Goal: Task Accomplishment & Management: Use online tool/utility

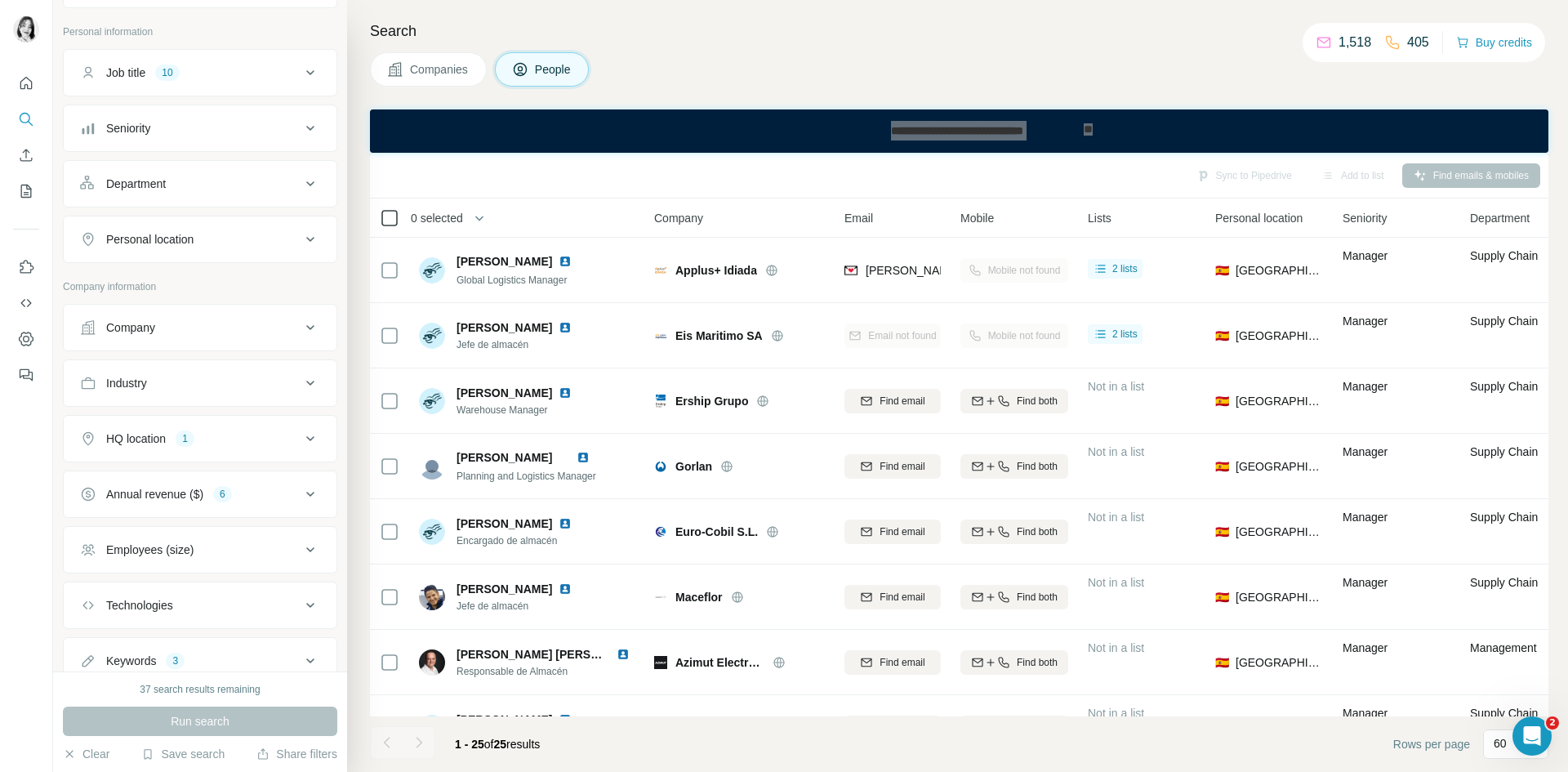
click at [399, 216] on icon at bounding box center [389, 217] width 20 height 20
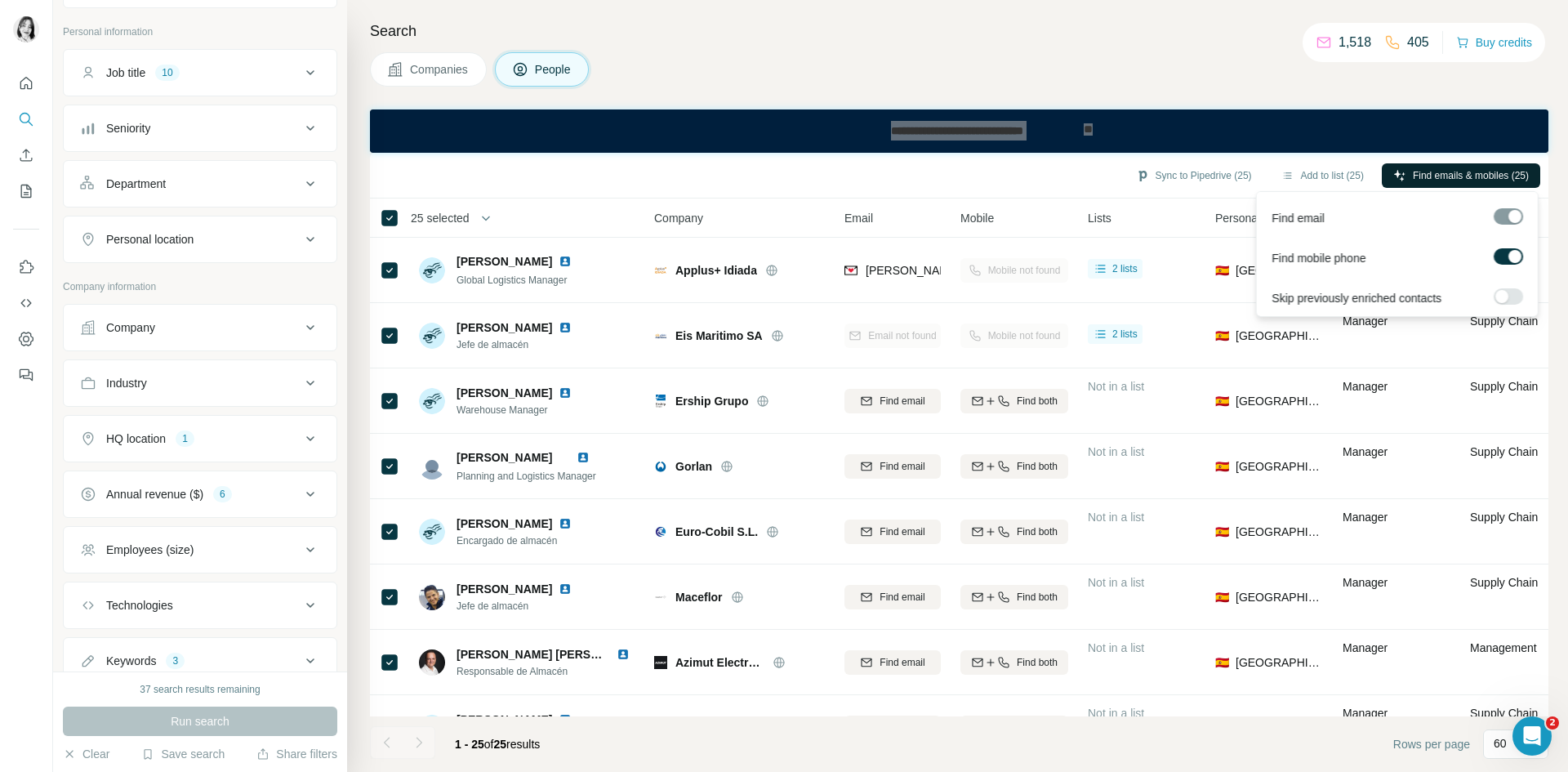
click at [1436, 173] on span "Find emails & mobiles (25)" at bounding box center [1471, 175] width 116 height 14
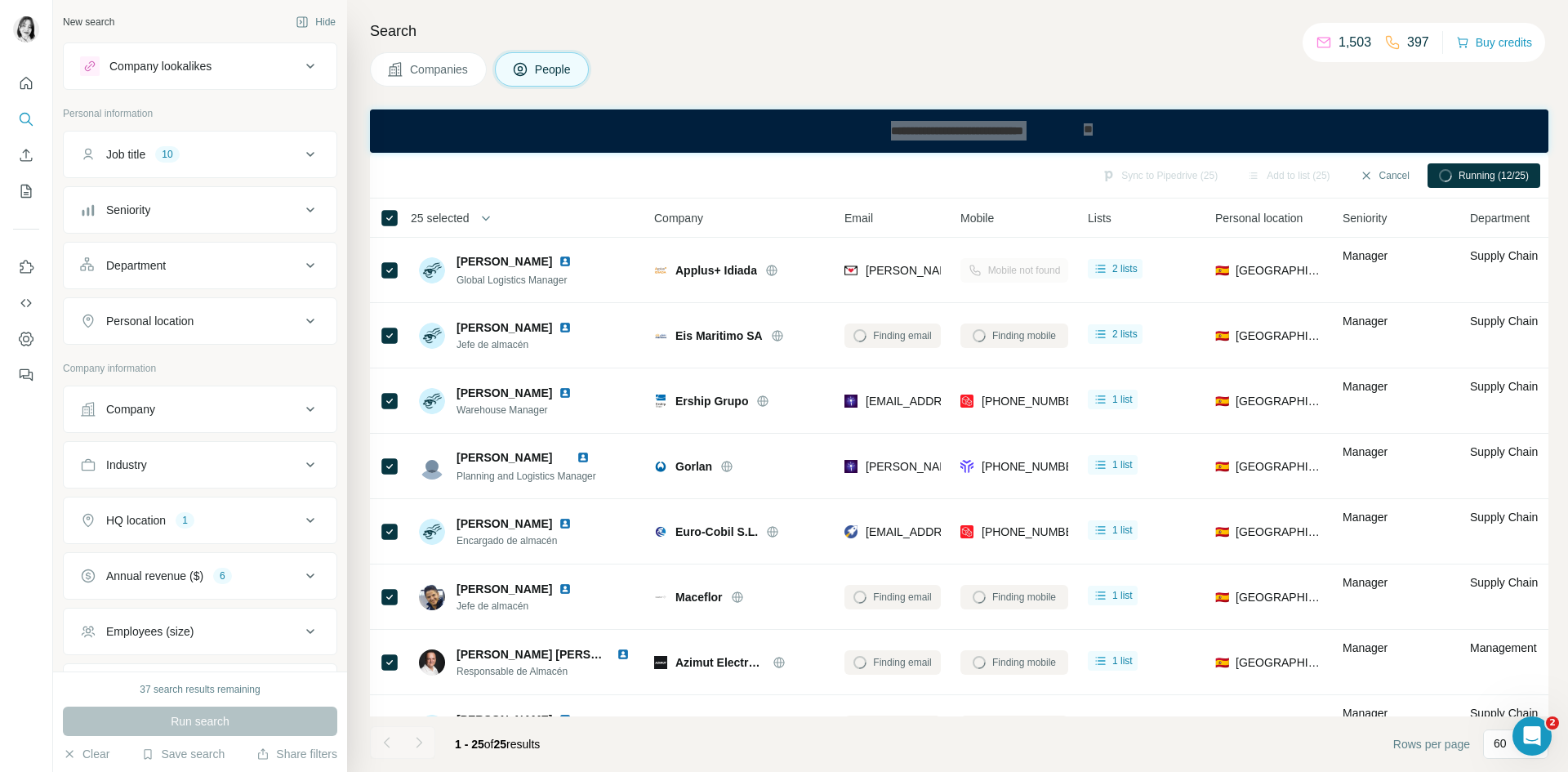
click at [301, 579] on icon at bounding box center [310, 575] width 20 height 20
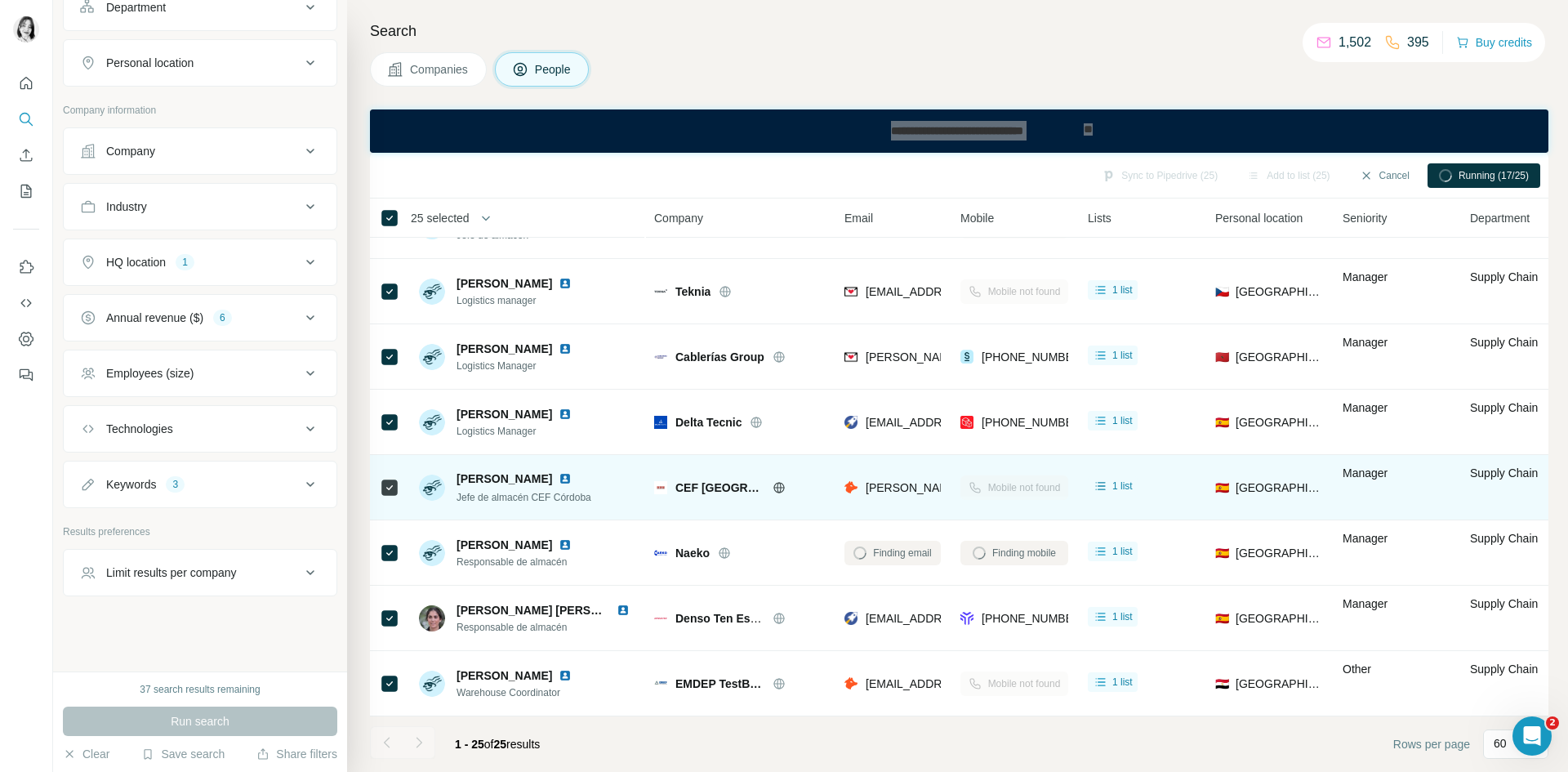
scroll to position [1163, 0]
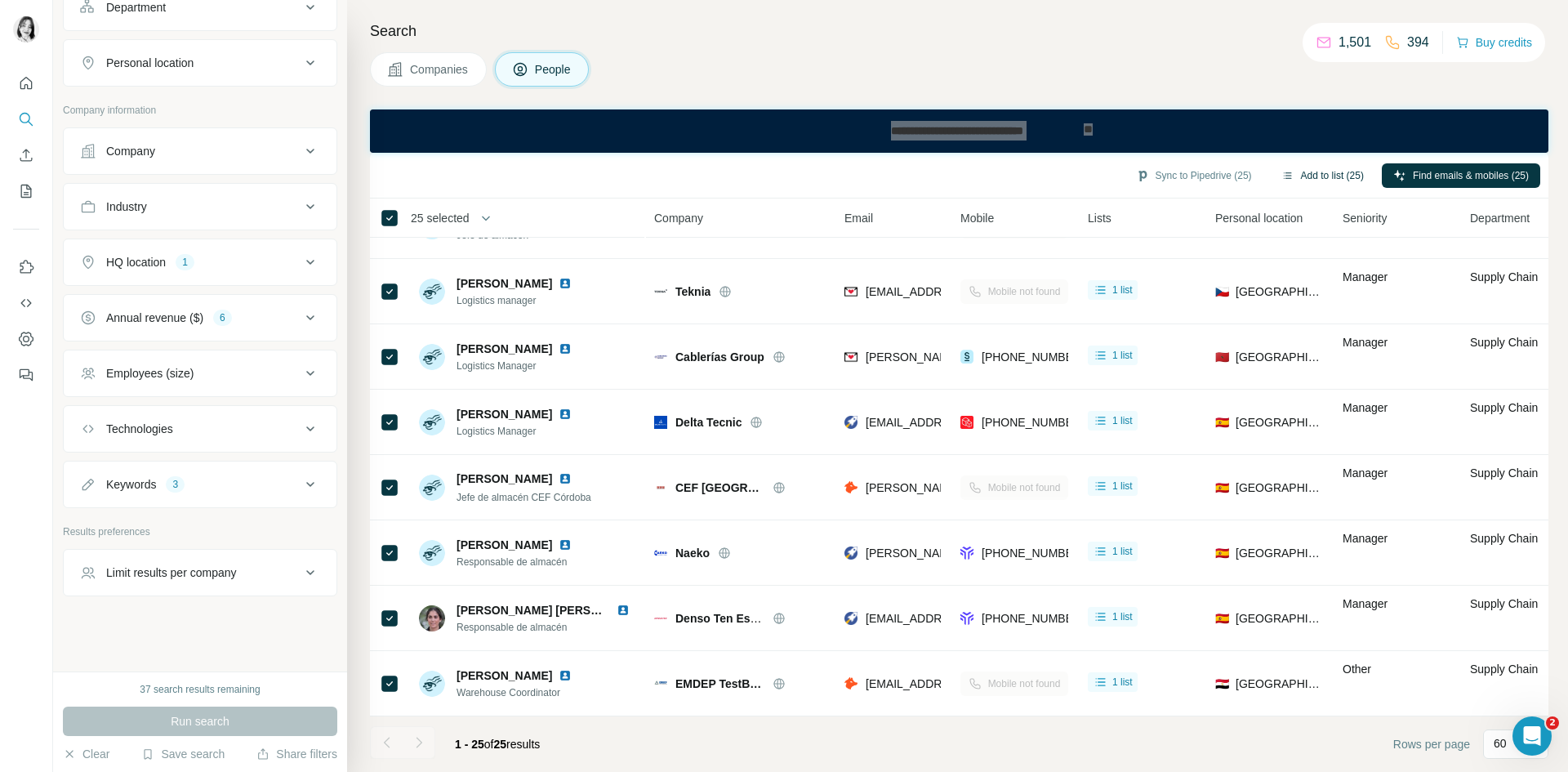
click at [1321, 169] on button "Add to list (25)" at bounding box center [1322, 176] width 105 height 25
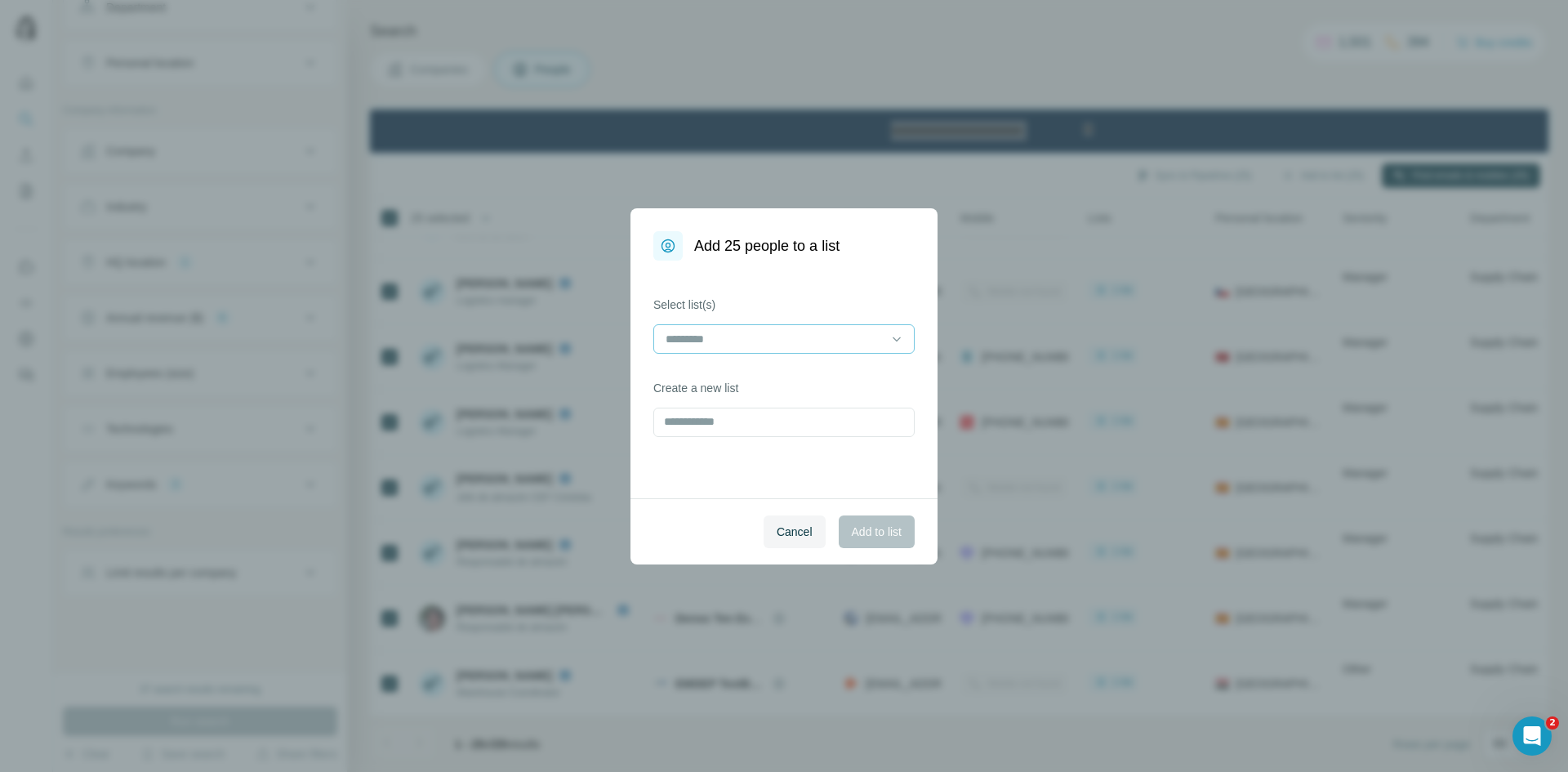
click at [881, 341] on input at bounding box center [775, 339] width 220 height 18
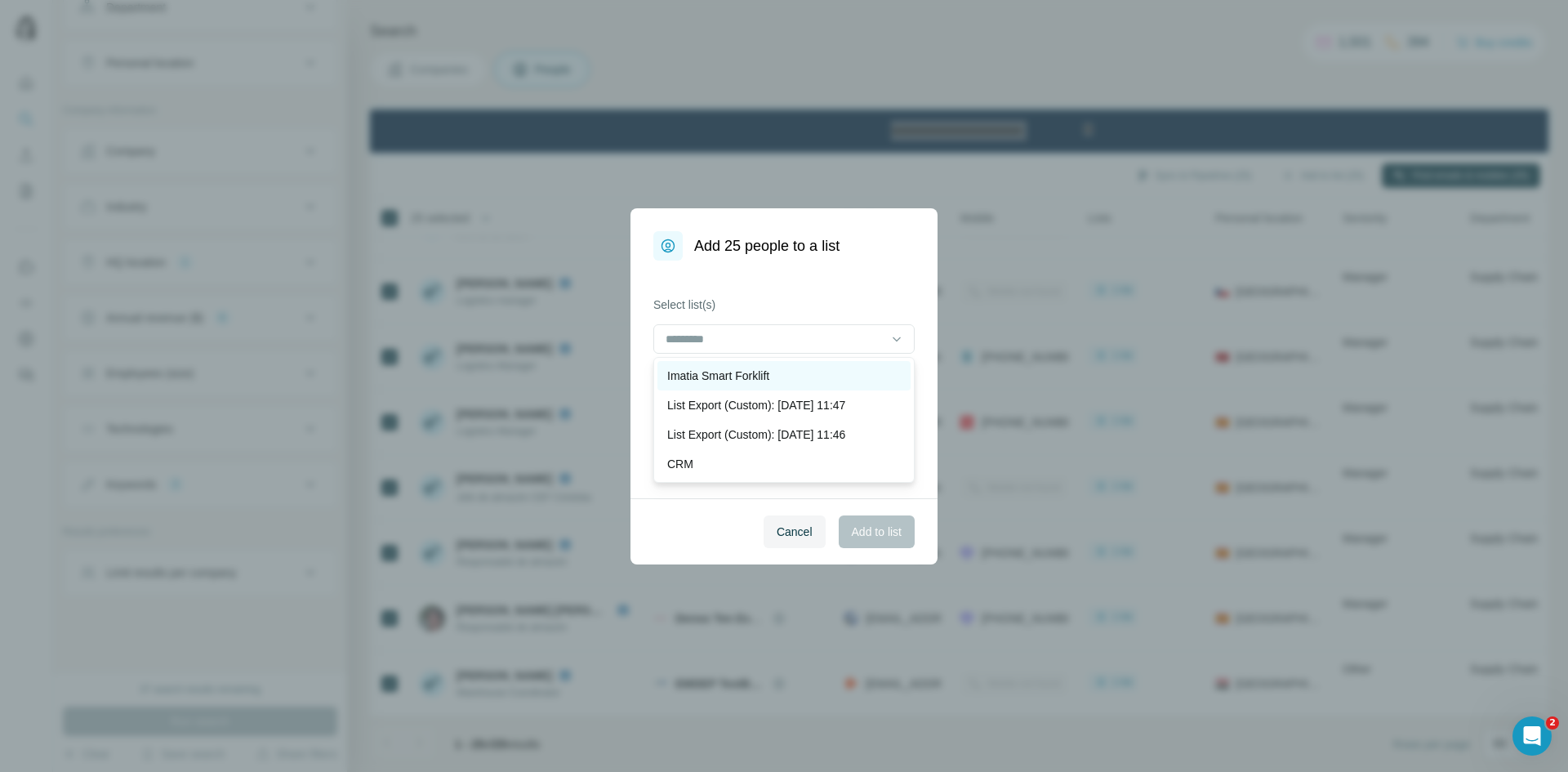
click at [786, 377] on div "Imatia Smart Forklift" at bounding box center [784, 375] width 233 height 16
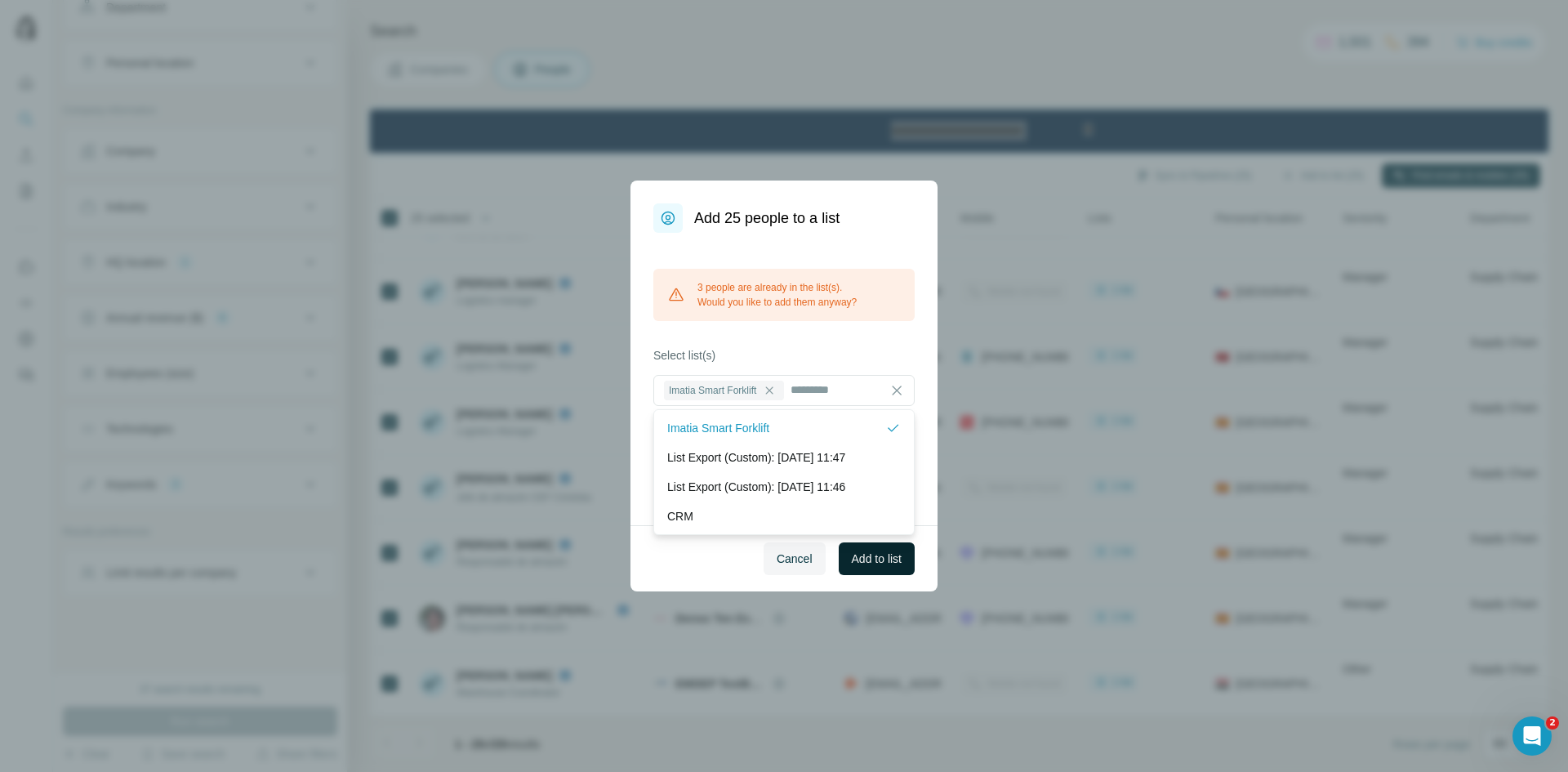
click at [878, 559] on span "Add to list" at bounding box center [876, 558] width 49 height 16
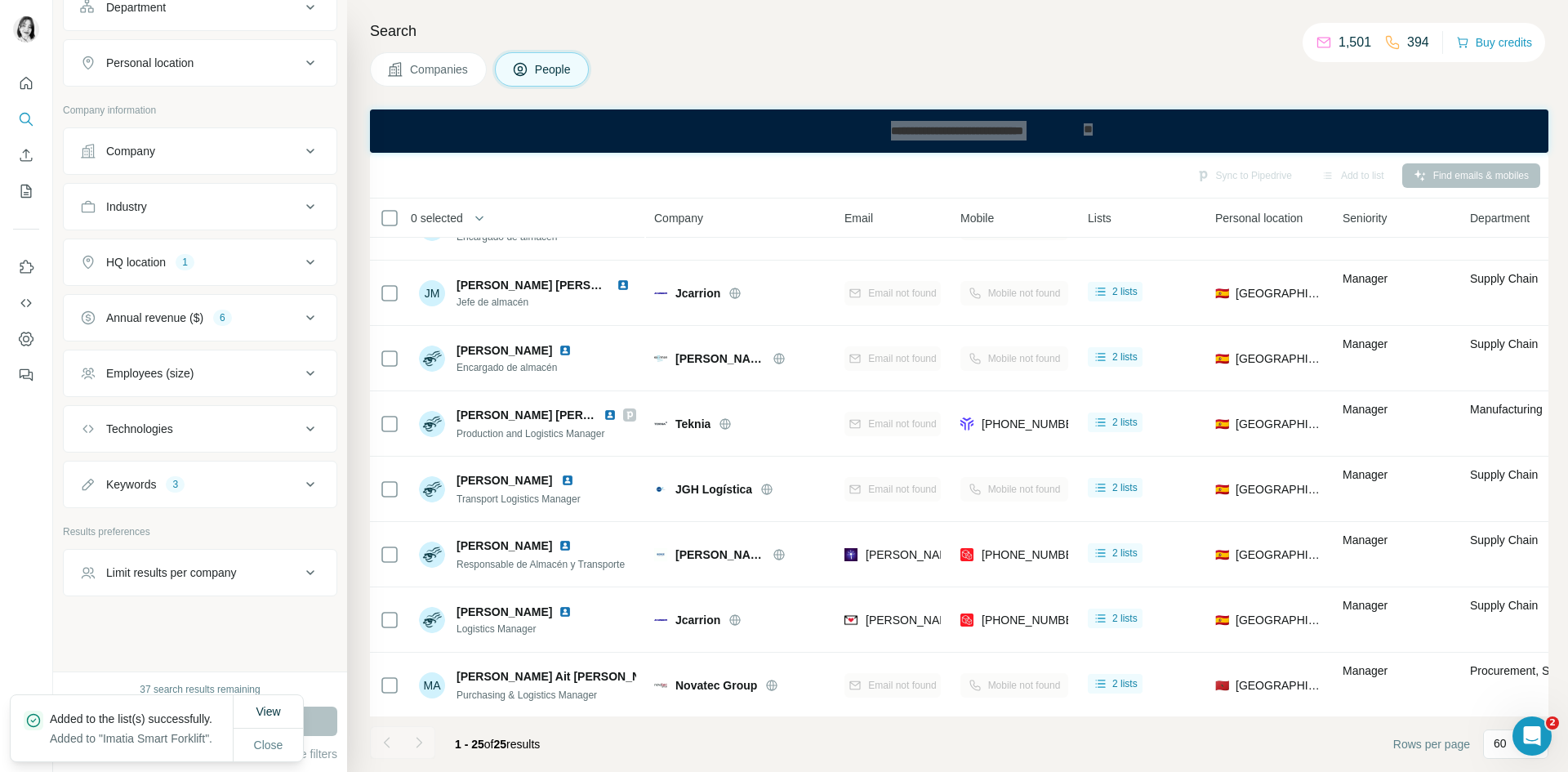
scroll to position [102, 0]
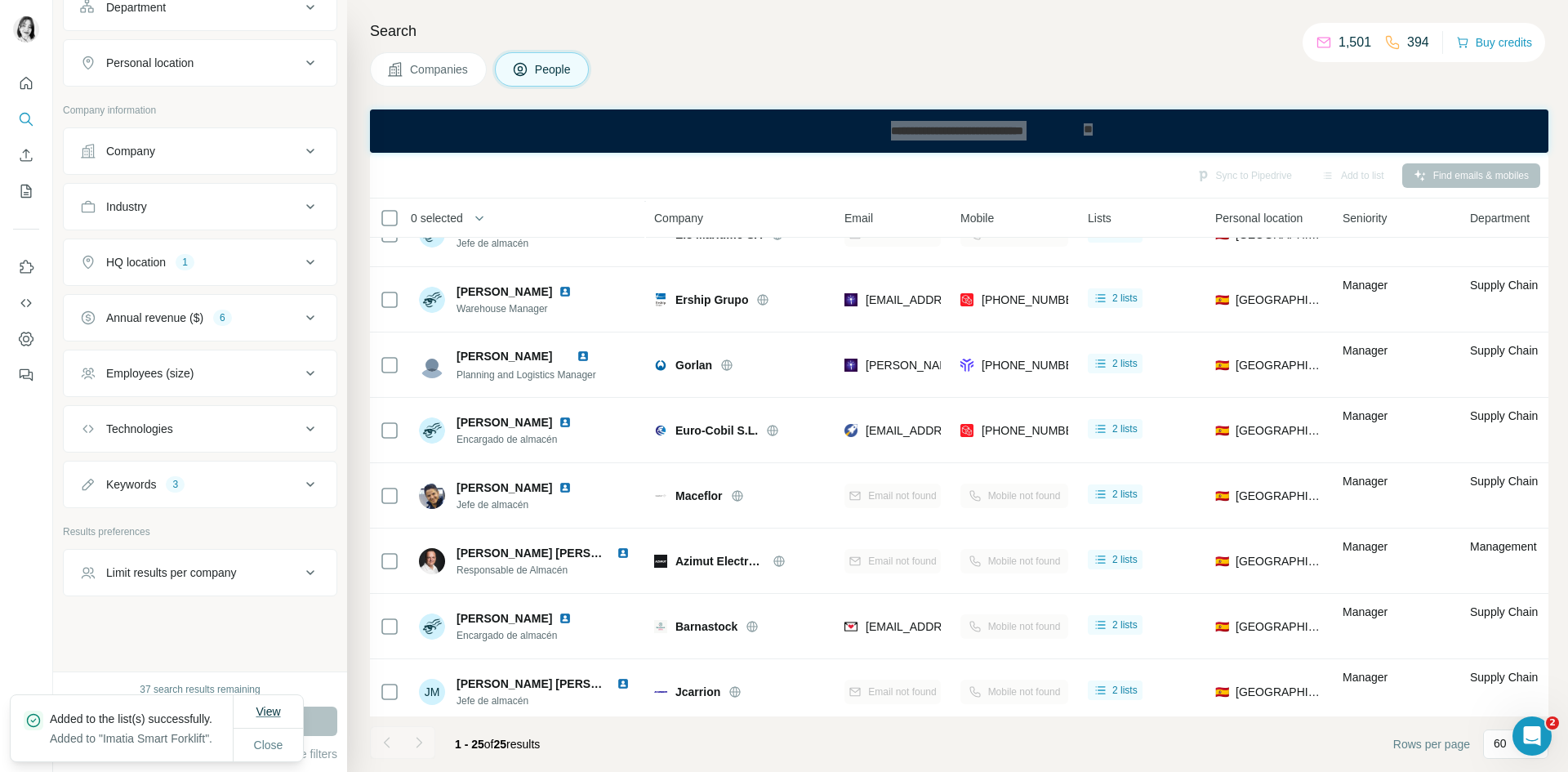
click at [262, 706] on span "View" at bounding box center [268, 712] width 25 height 13
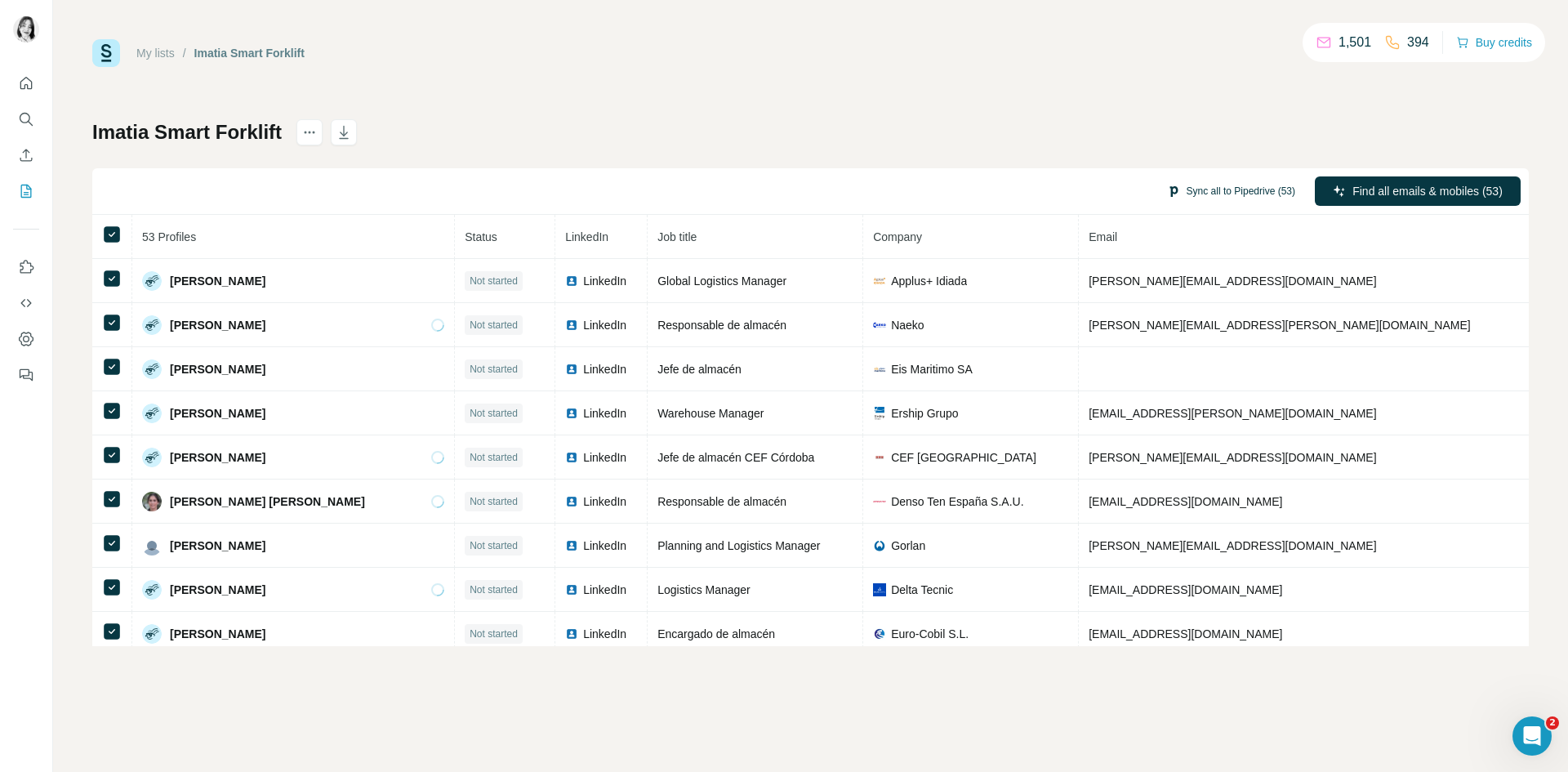
click at [1265, 186] on button "Sync all to Pipedrive (53)" at bounding box center [1231, 191] width 151 height 25
click at [1086, 719] on div "My lists / Imatia Smart Forklift 1,501 394 Buy credits Imatia Smart Forklift Sy…" at bounding box center [811, 386] width 1515 height 772
click at [24, 347] on icon "Dashboard" at bounding box center [26, 338] width 16 height 16
click at [1226, 191] on button "Sync all to Pipedrive (53)" at bounding box center [1231, 191] width 151 height 25
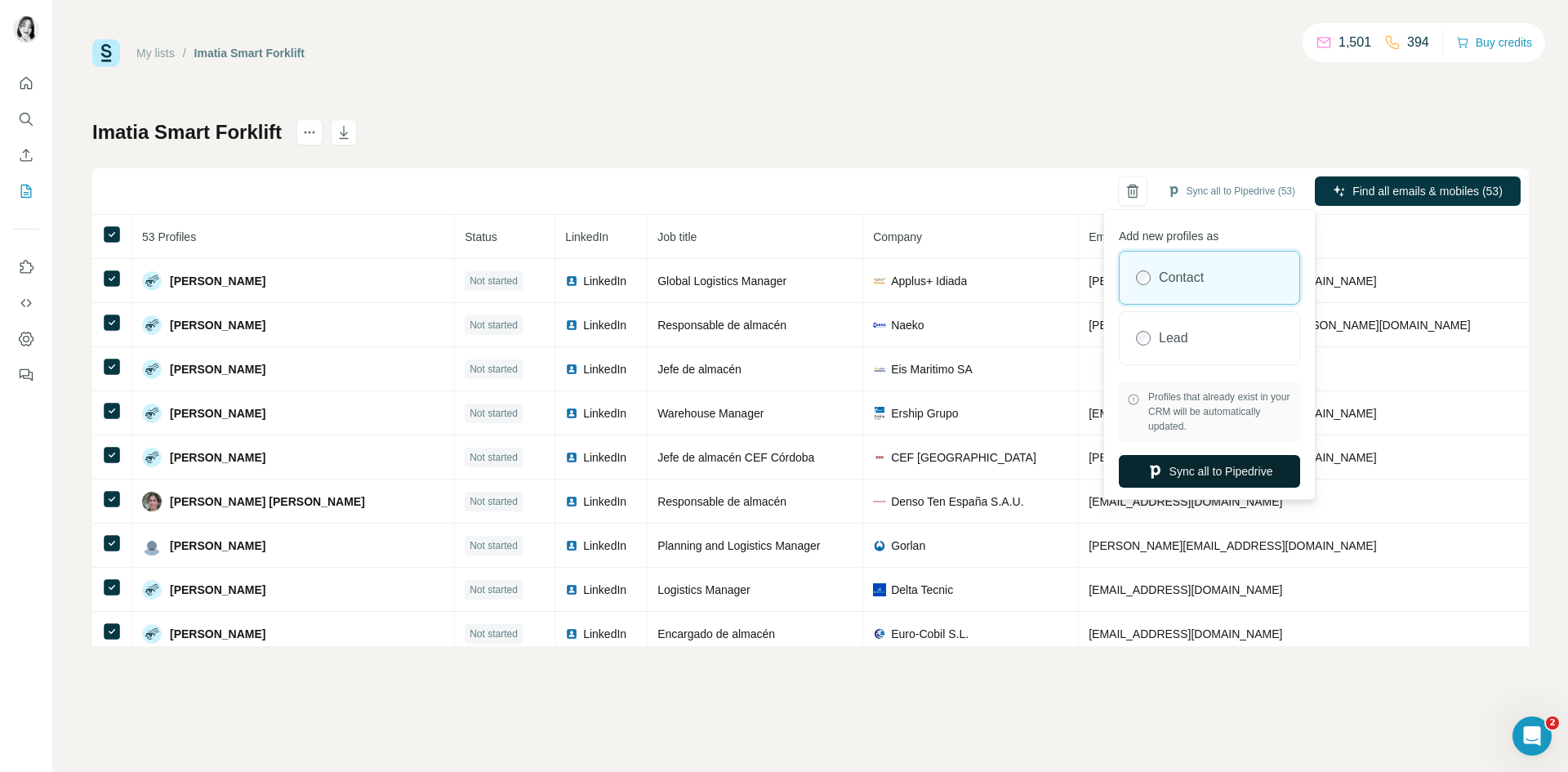
click at [1226, 475] on button "Sync all to Pipedrive" at bounding box center [1209, 471] width 181 height 32
